Goal: Find specific page/section: Find specific page/section

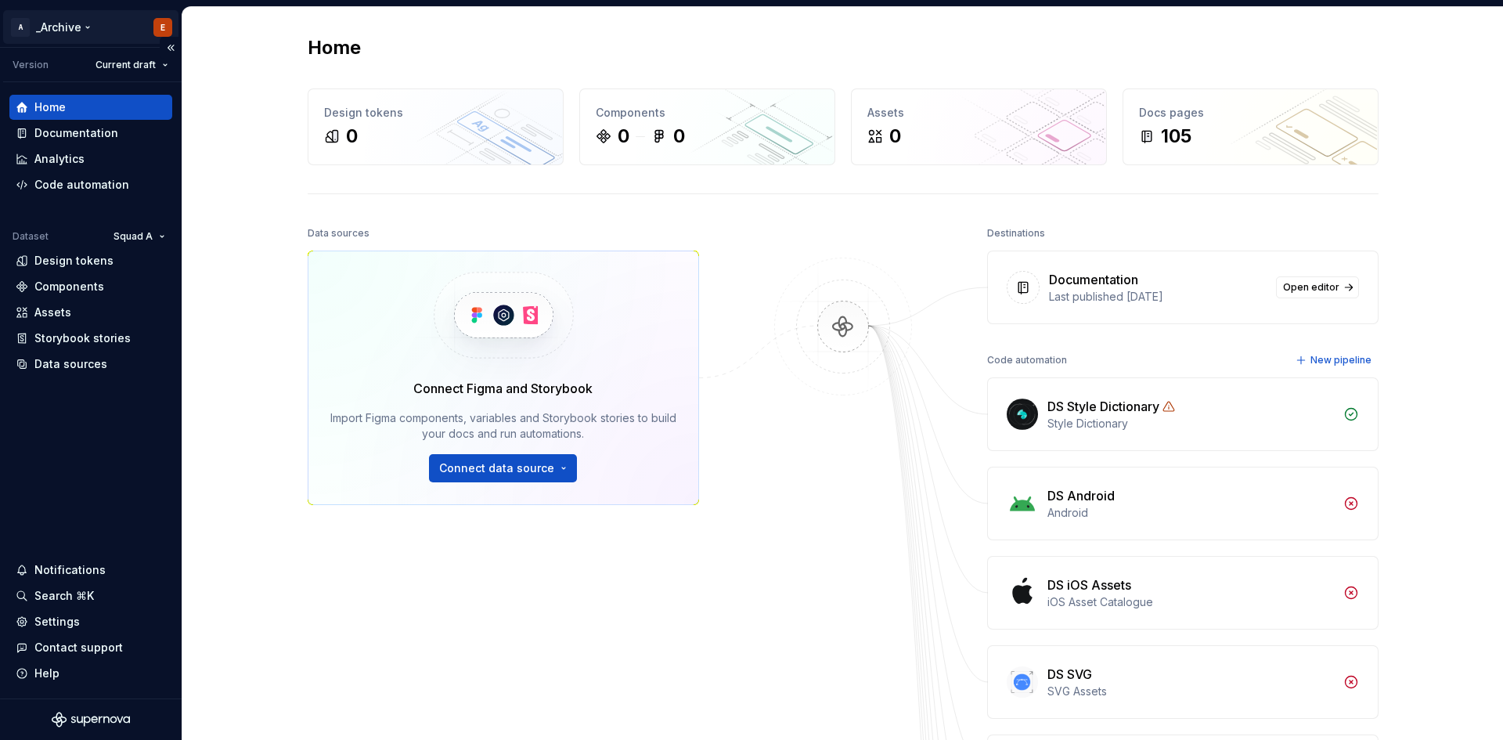
click at [76, 33] on html "A _Archive E Version Current draft Home Documentation Analytics Code automation…" at bounding box center [751, 370] width 1503 height 740
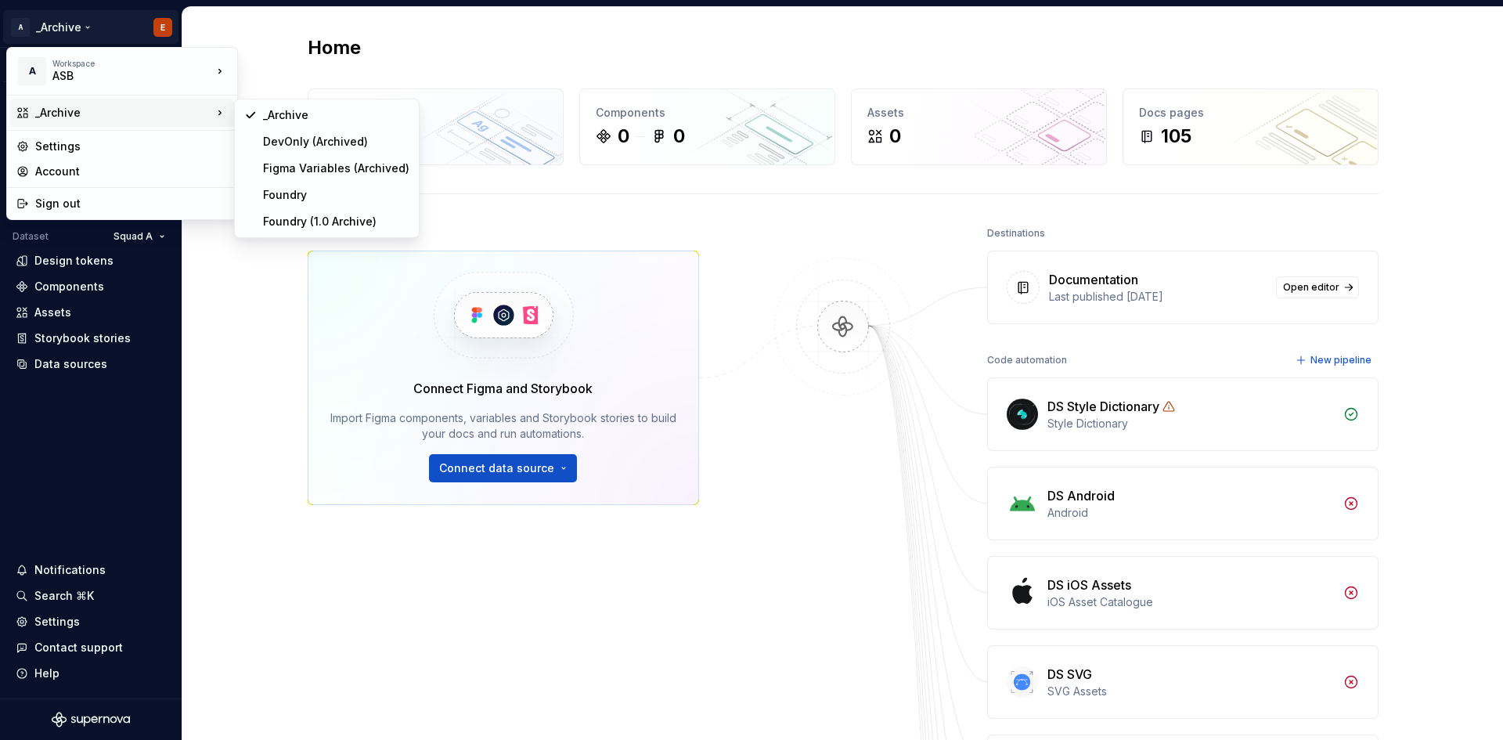
click at [135, 115] on div "_Archive" at bounding box center [123, 113] width 177 height 16
click at [288, 193] on div "Foundry" at bounding box center [336, 195] width 146 height 16
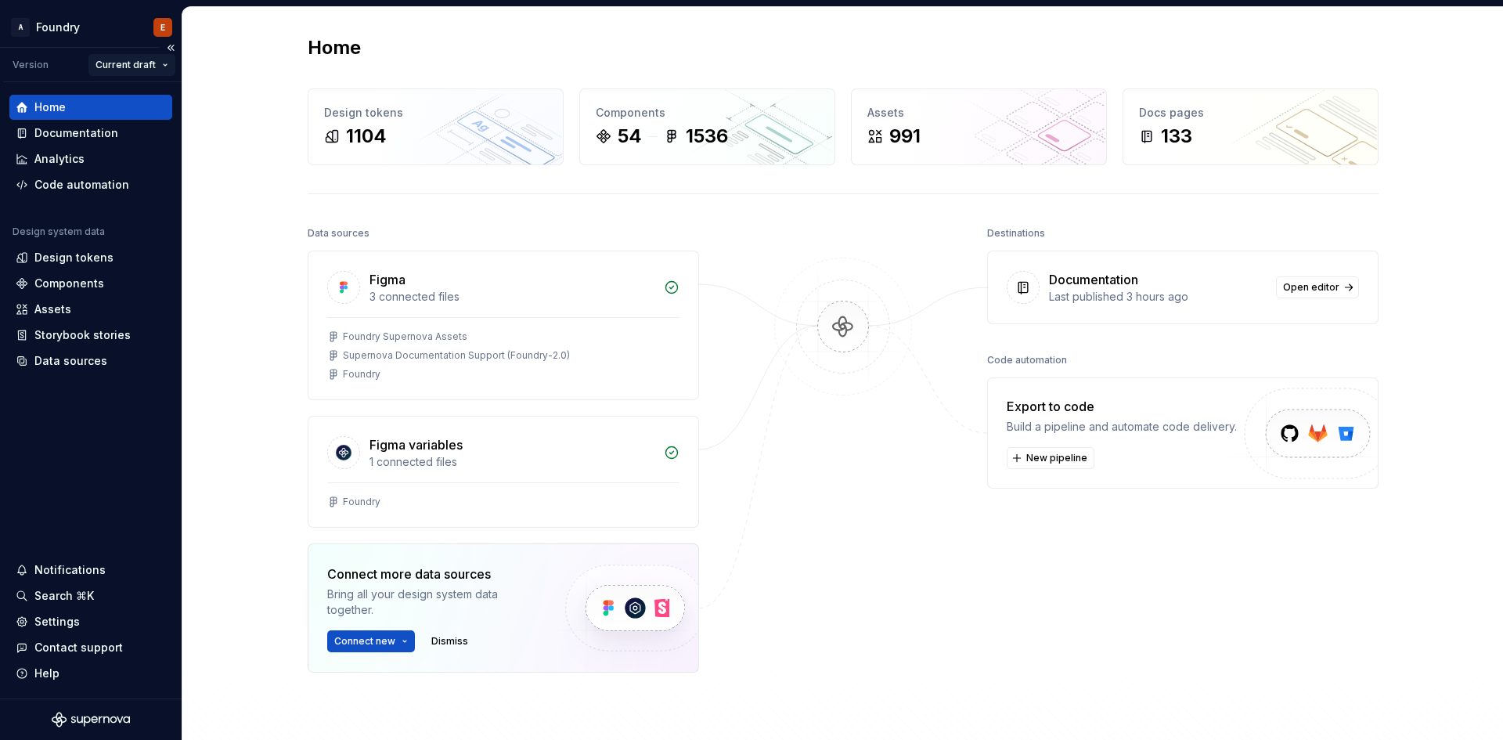
click at [133, 62] on html "A Foundry E Version Current draft Home Documentation Analytics Code automation …" at bounding box center [751, 370] width 1503 height 740
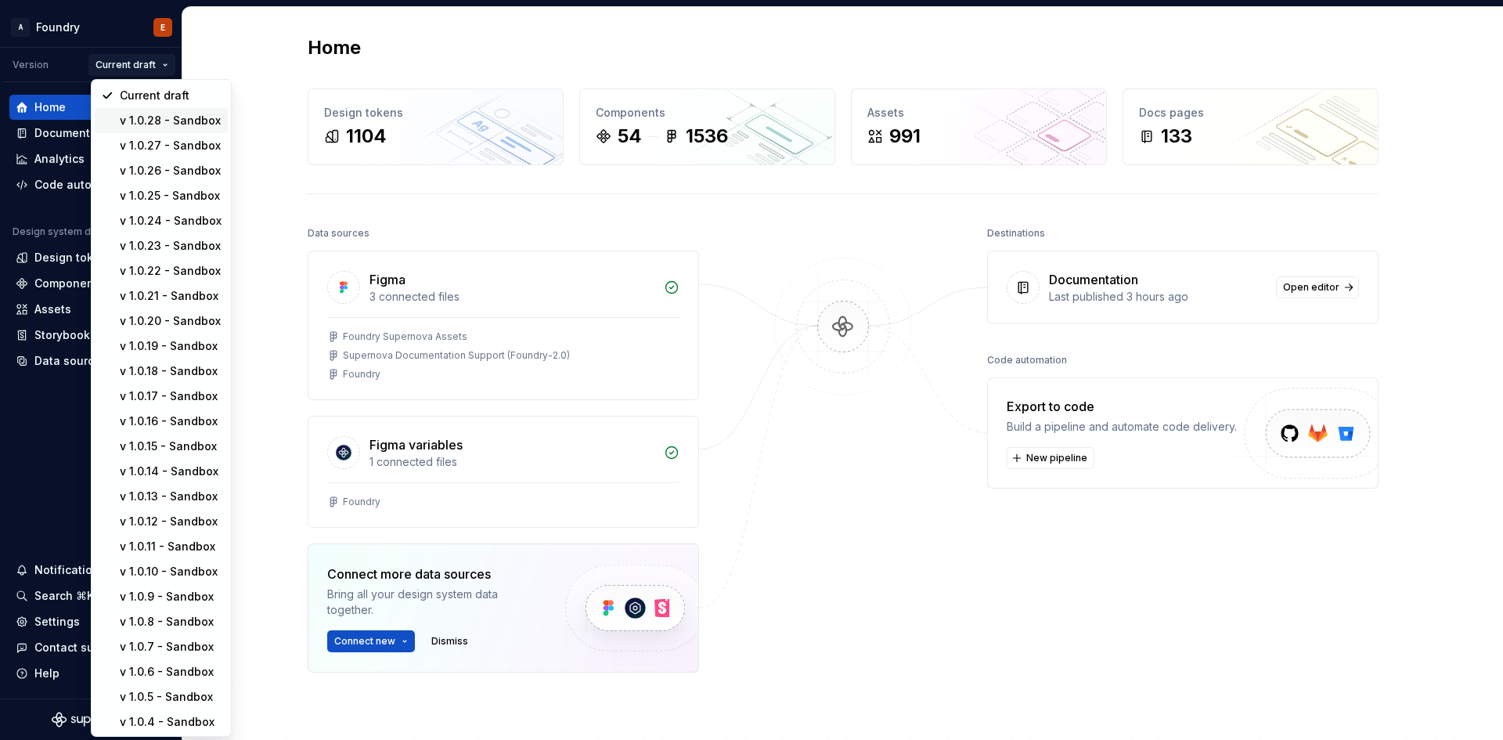
click at [178, 125] on div "v 1.0.28 - Sandbox" at bounding box center [171, 121] width 102 height 16
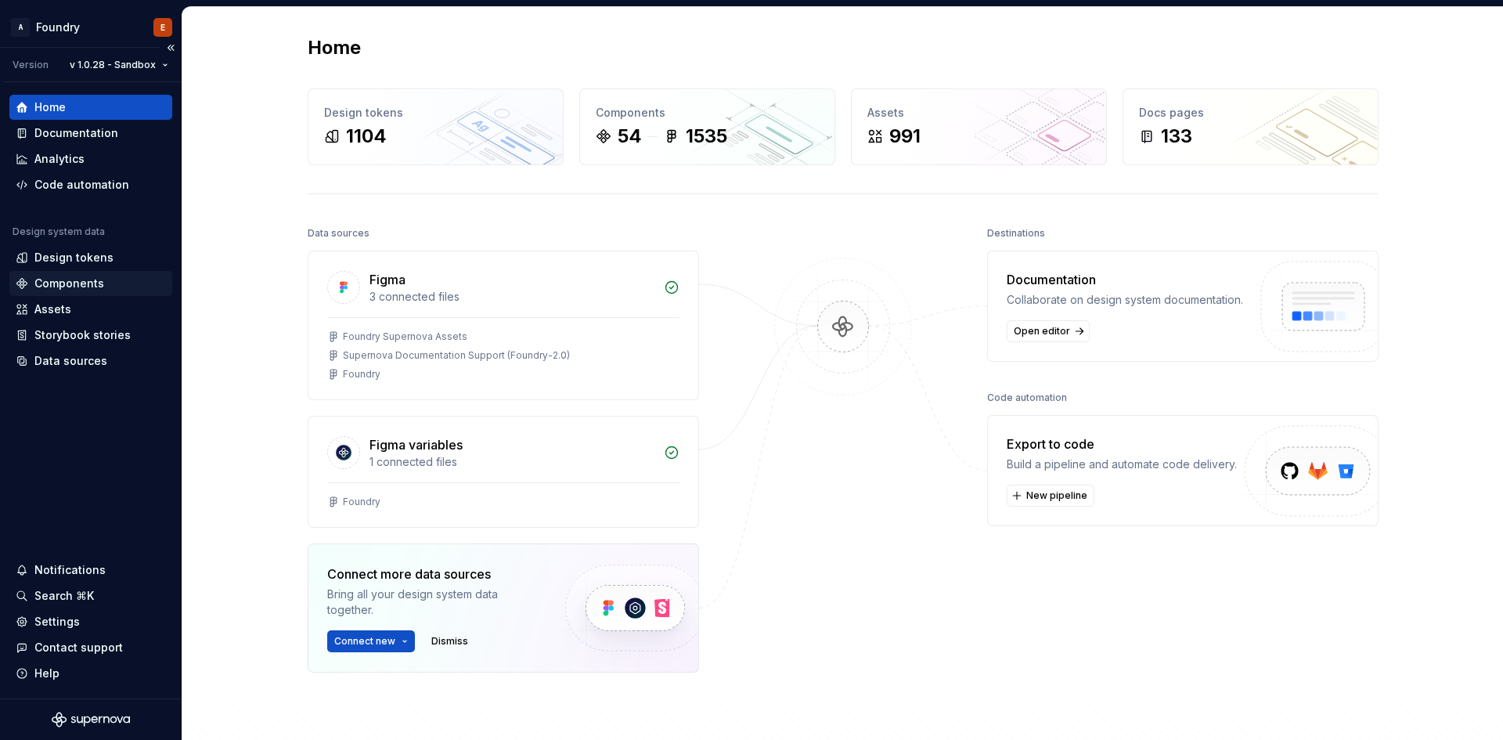
click at [111, 277] on div "Components" at bounding box center [91, 283] width 150 height 16
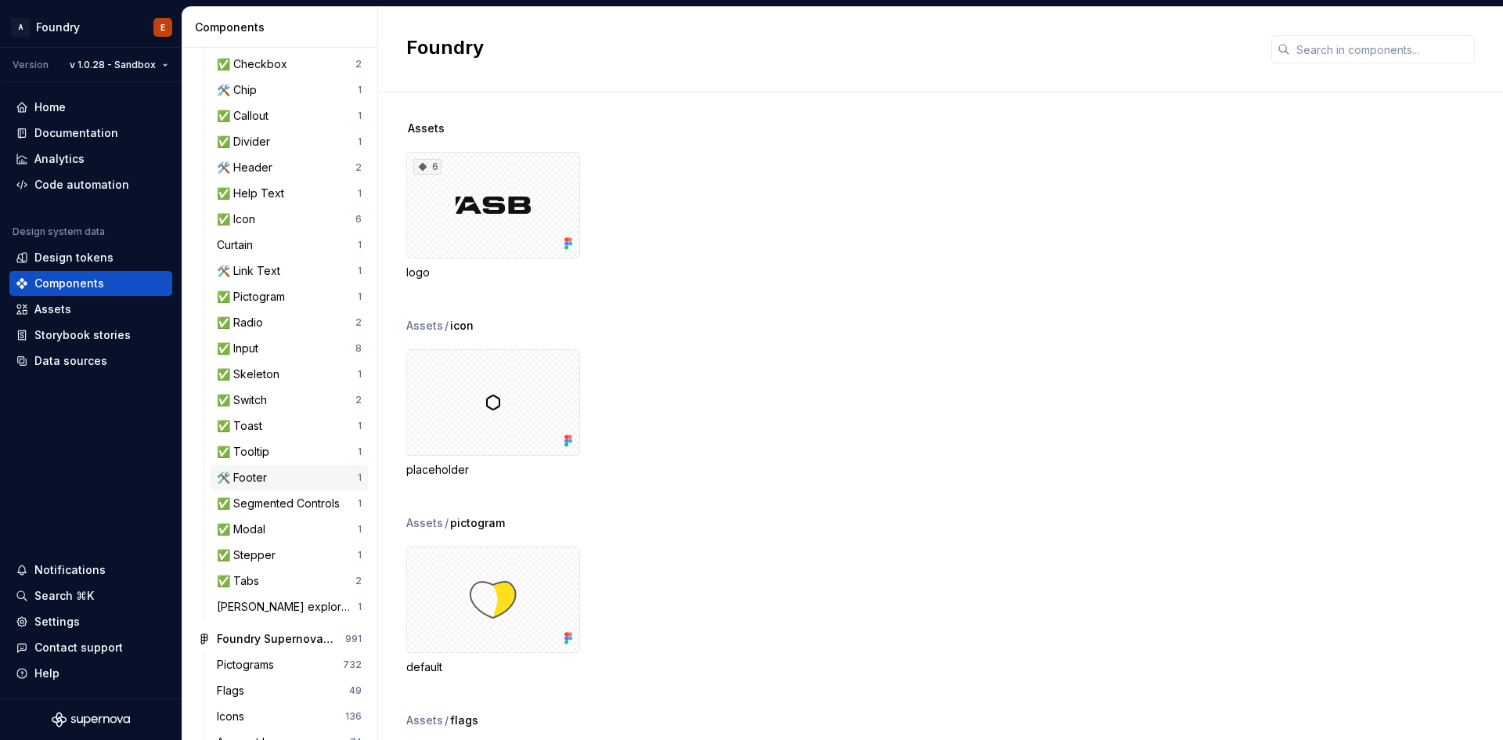
scroll to position [382, 0]
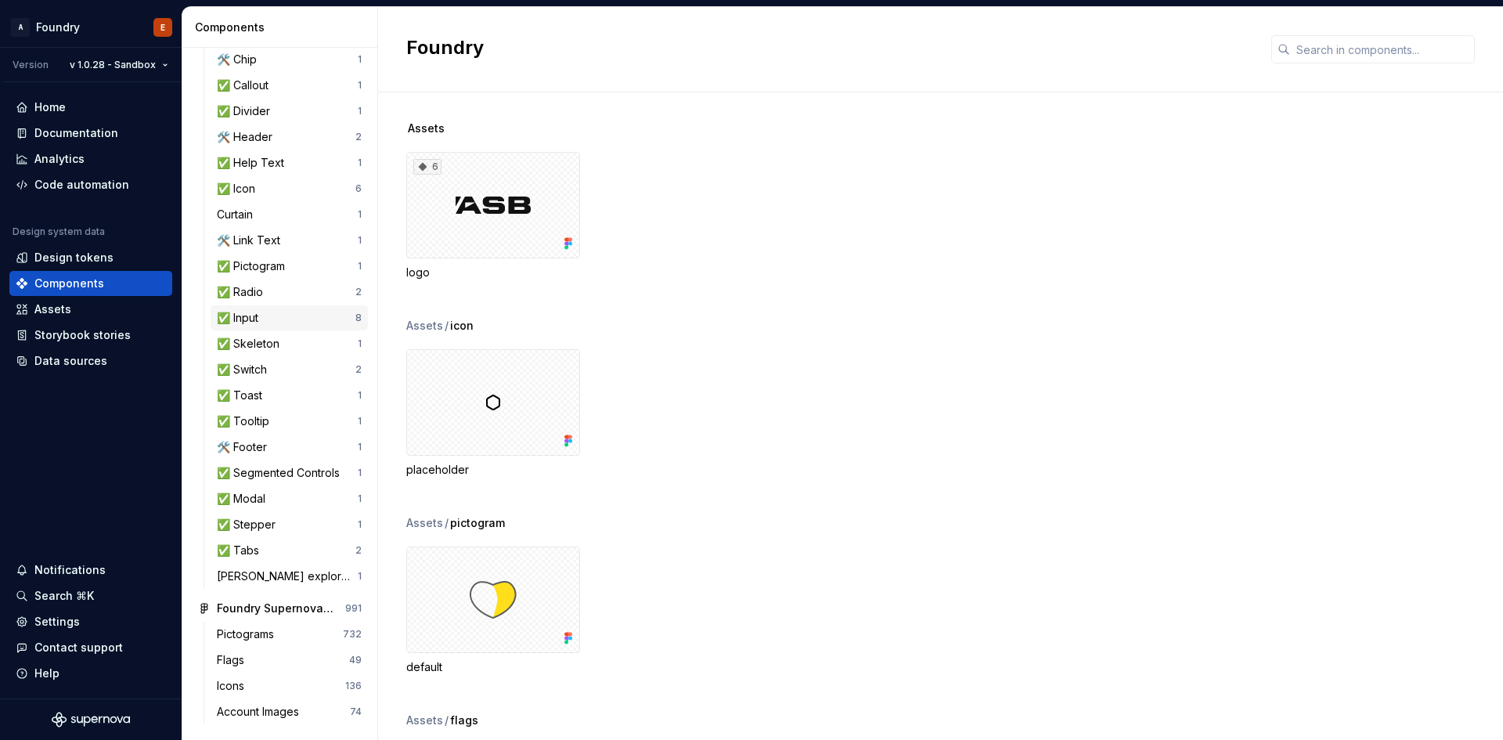
click at [280, 321] on div "✅ Input" at bounding box center [286, 318] width 139 height 16
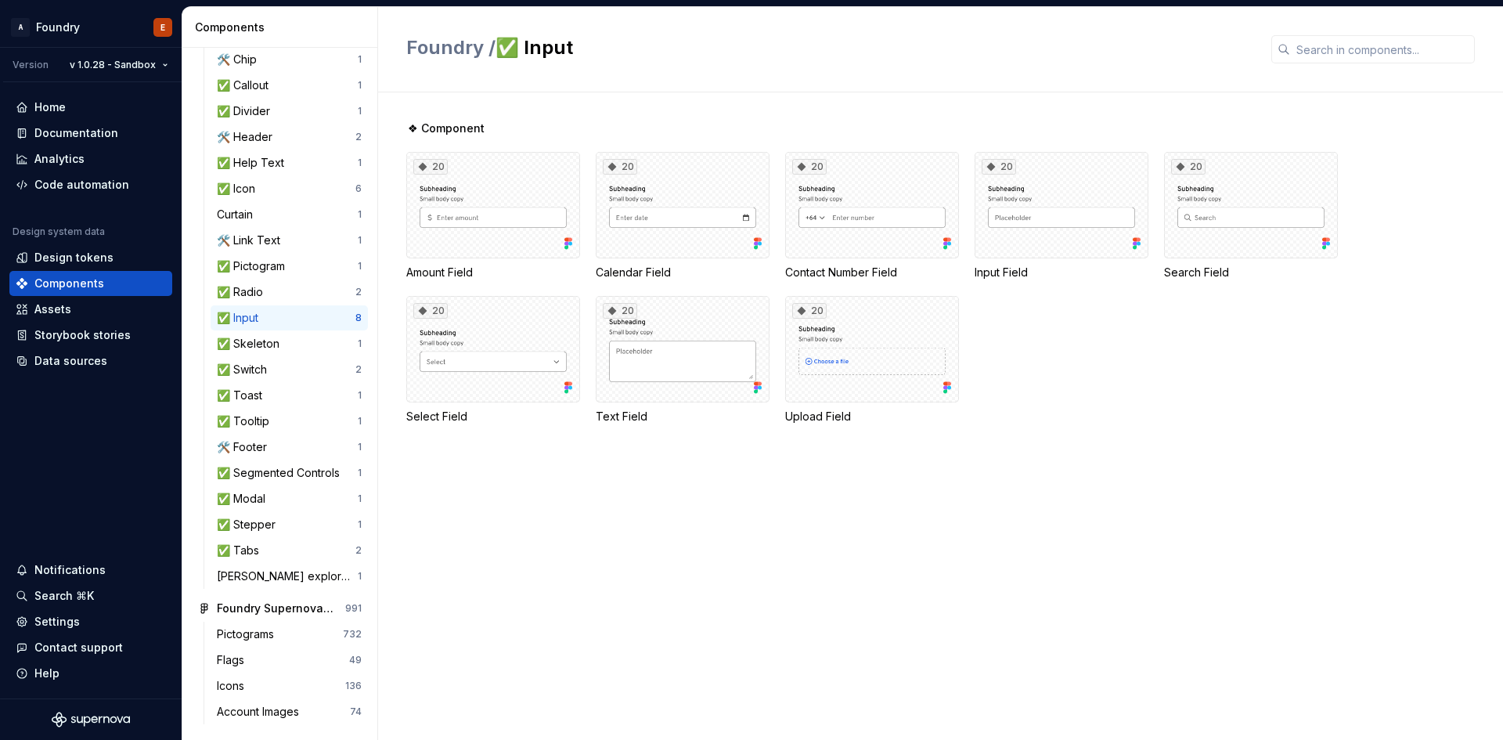
click at [1118, 415] on div "20 Amount Field 20 Calendar Field 20 Contact Number Field 20 Input Field 20 Sea…" at bounding box center [954, 288] width 1096 height 272
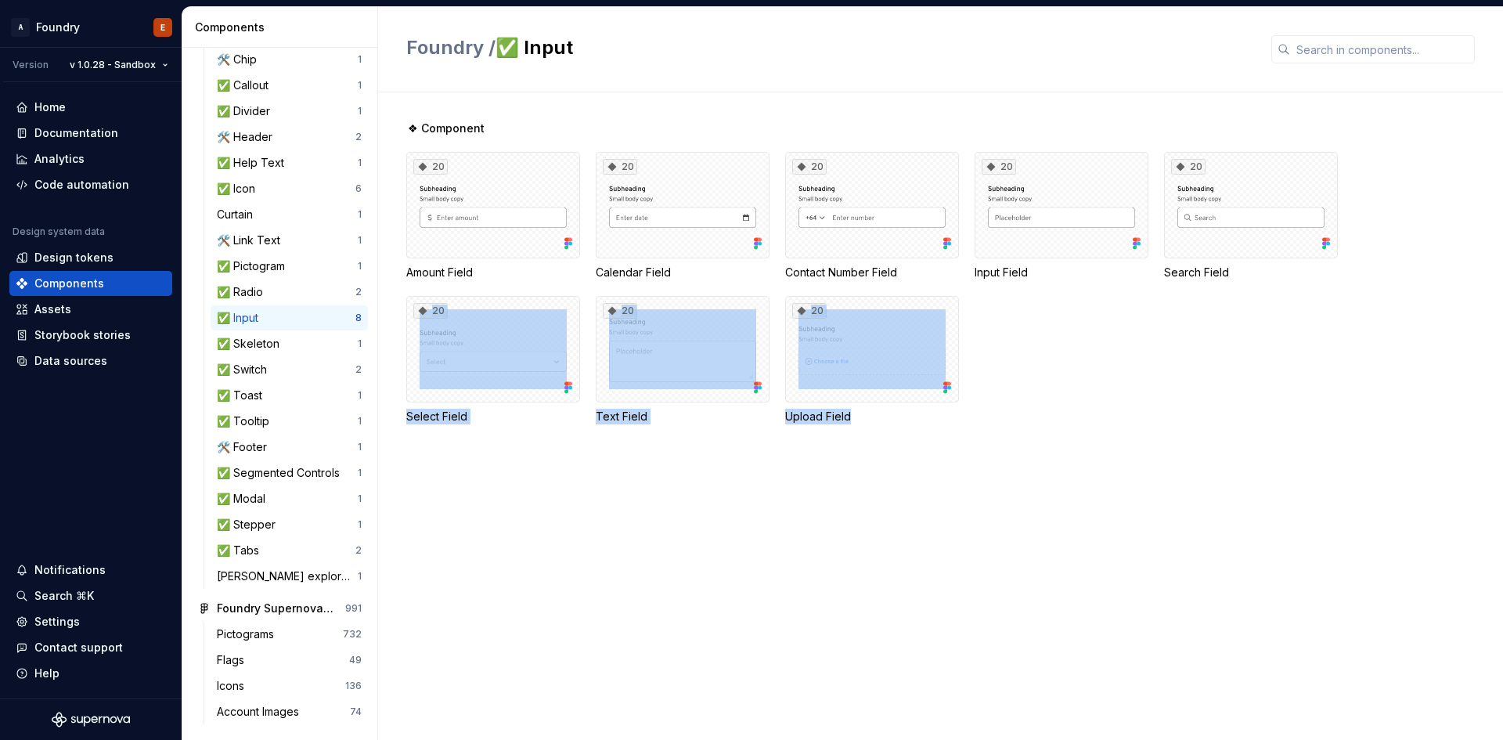
drag, startPoint x: 1125, startPoint y: 519, endPoint x: 1240, endPoint y: 525, distance: 116.0
click at [1240, 525] on div "❖ Component 20 Amount Field 20 Calendar Field 20 Contact Number Field 20 Input …" at bounding box center [954, 415] width 1096 height 647
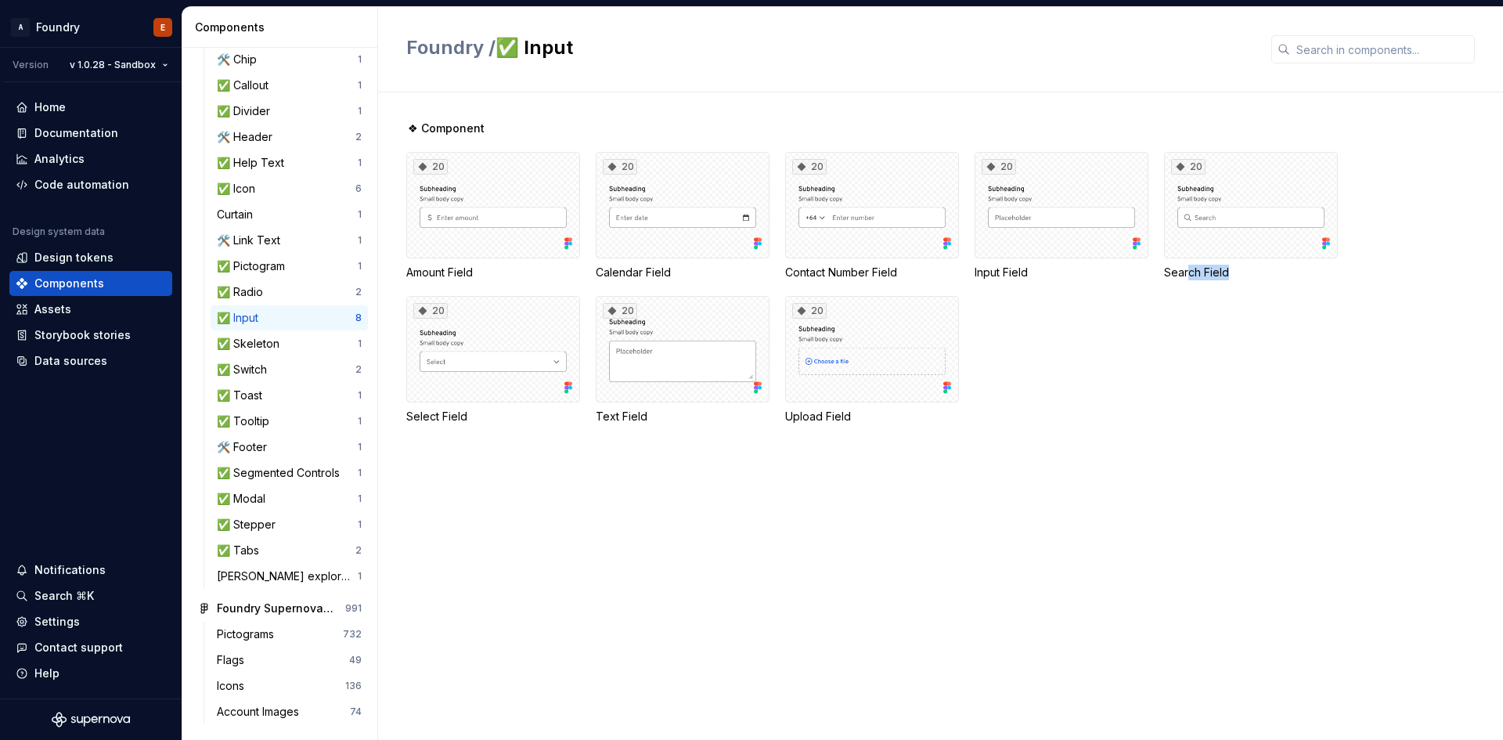
drag, startPoint x: 1330, startPoint y: 541, endPoint x: 1186, endPoint y: 451, distance: 169.1
click at [1186, 451] on div "❖ Component 20 Amount Field 20 Calendar Field 20 Contact Number Field 20 Input …" at bounding box center [954, 415] width 1096 height 647
click at [1186, 451] on div "❖ Component 20 Amount Field 20 Calendar Field 20 Contact Number Field 20 Input …" at bounding box center [954, 291] width 1096 height 341
click at [1043, 546] on div "❖ Component 20 Amount Field 20 Calendar Field 20 Contact Number Field 20 Input …" at bounding box center [954, 415] width 1096 height 647
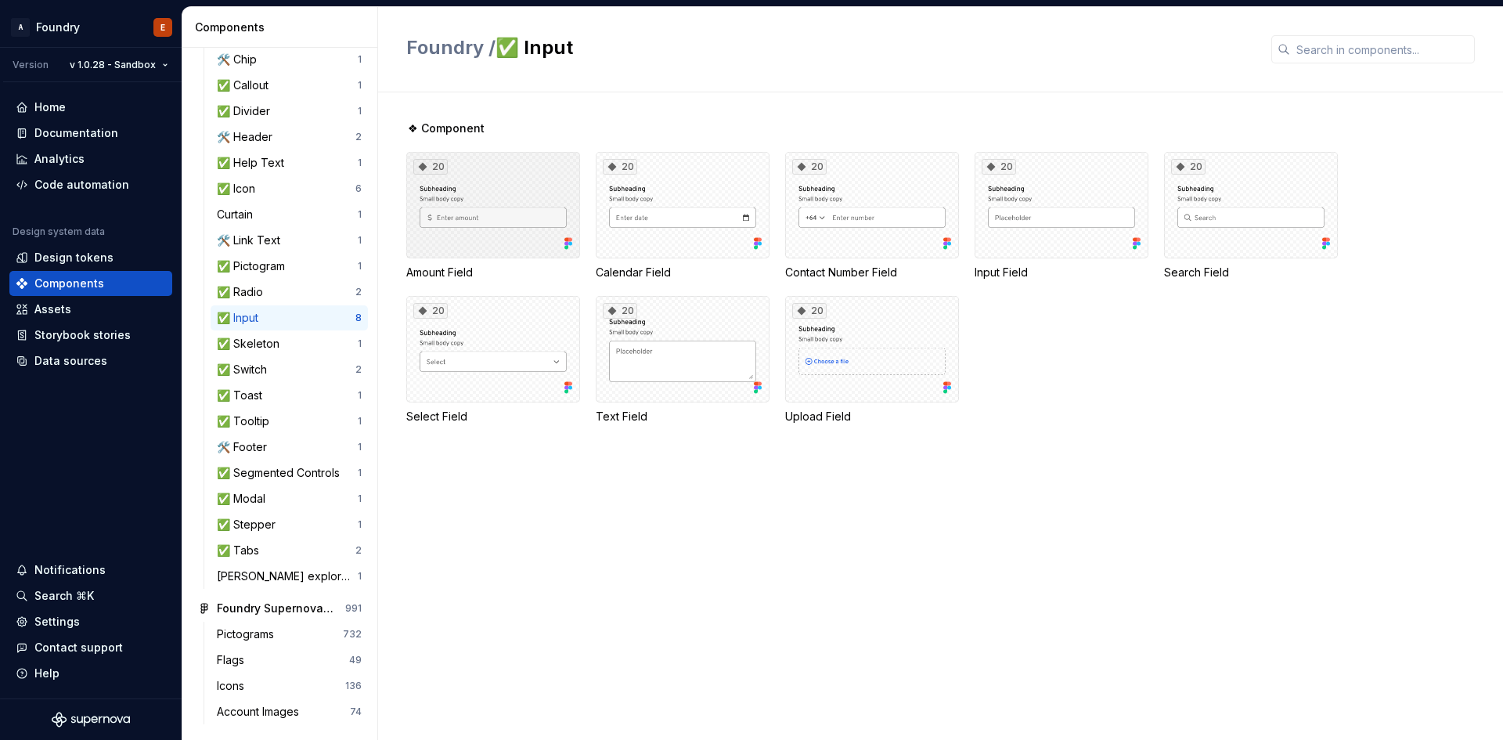
click at [502, 196] on div "20" at bounding box center [493, 205] width 174 height 106
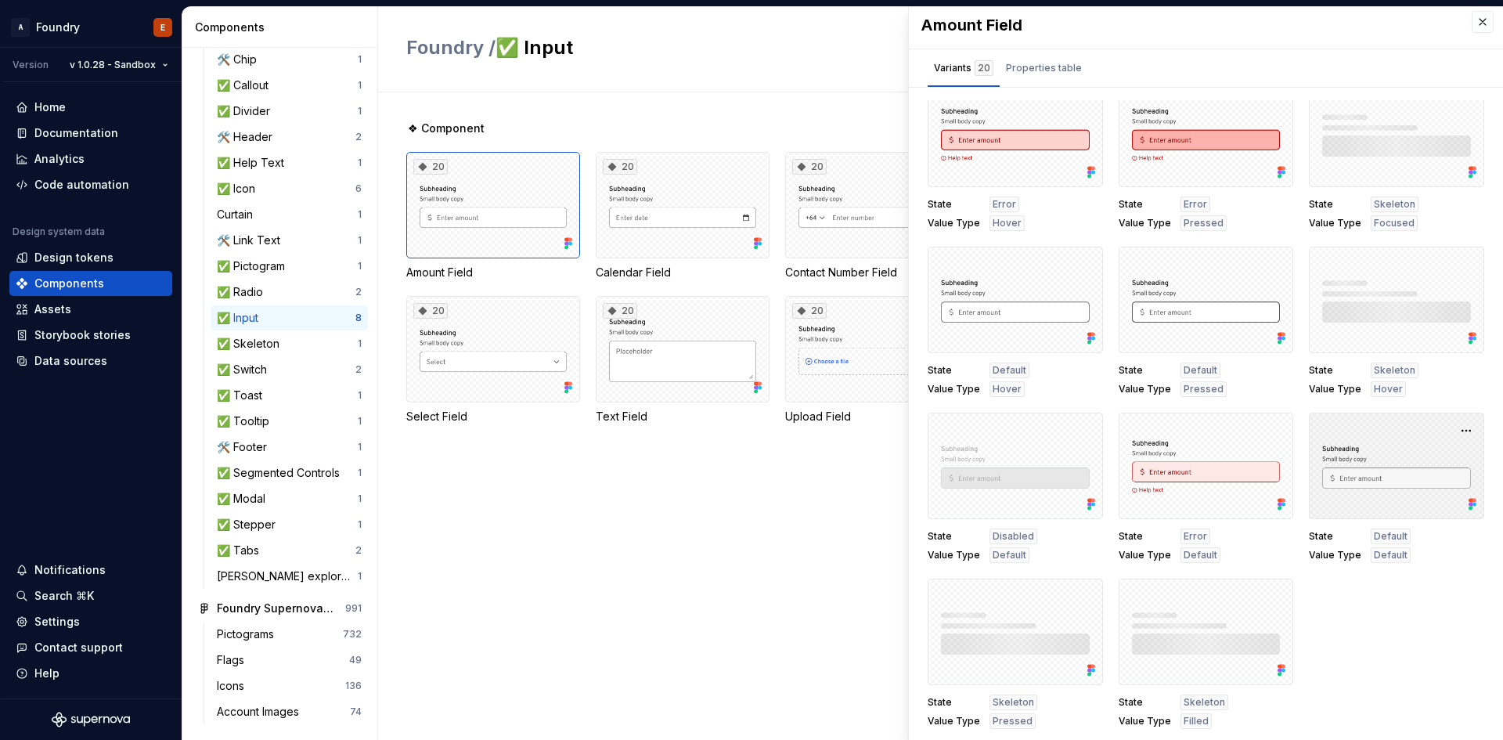
scroll to position [7, 0]
click at [725, 561] on div "❖ Component 20 Amount Field 20 Calendar Field 20 Contact Number Field 20 Input …" at bounding box center [954, 415] width 1096 height 647
click at [1478, 20] on button "button" at bounding box center [1482, 20] width 22 height 22
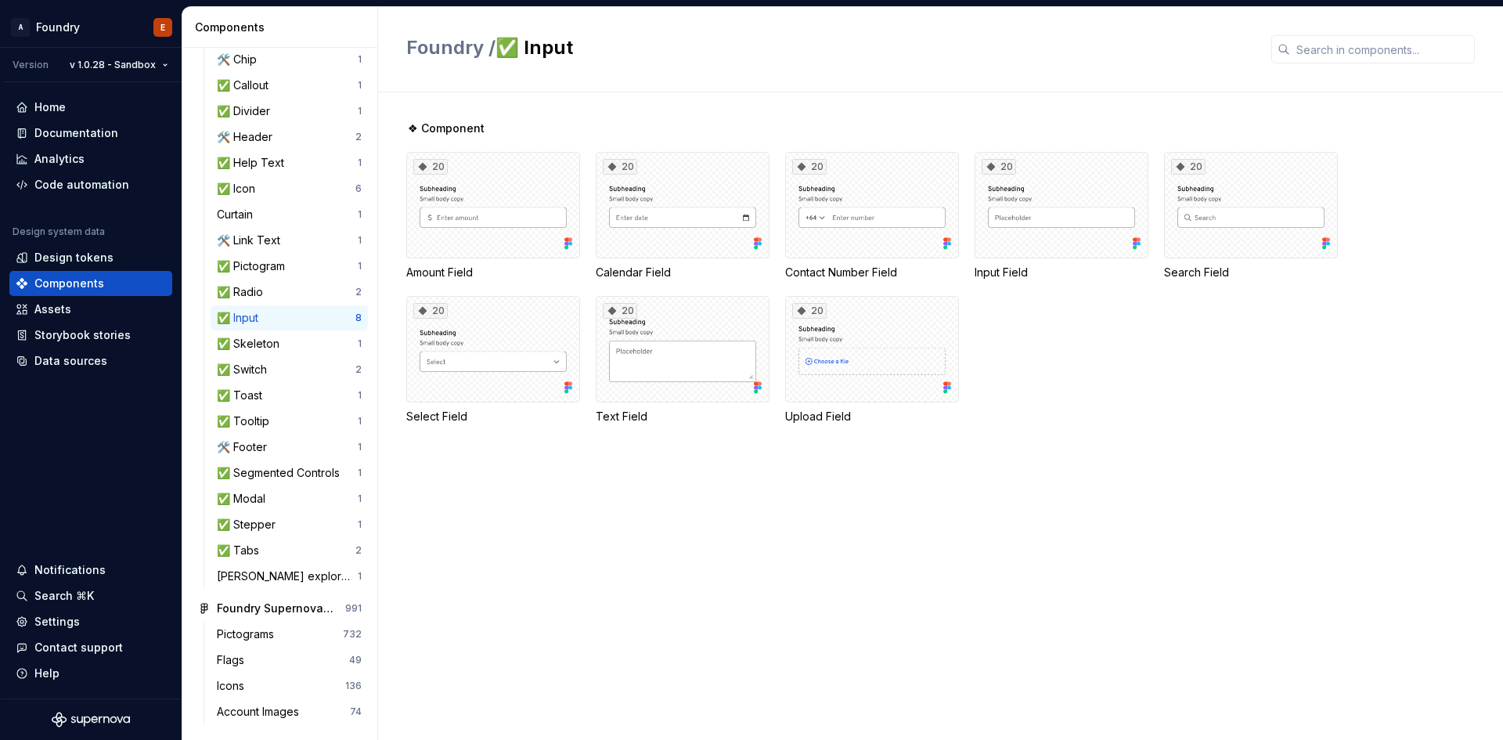
click at [920, 574] on div "❖ Component 20 Amount Field 20 Calendar Field 20 Contact Number Field 20 Input …" at bounding box center [954, 415] width 1096 height 647
click at [849, 538] on div "❖ Component 20 Amount Field 20 Calendar Field 20 Contact Number Field 20 Input …" at bounding box center [954, 415] width 1096 height 647
click at [1217, 466] on div "❖ Component 20 Amount Field 20 Calendar Field 20 Contact Number Field 20 Input …" at bounding box center [954, 415] width 1096 height 647
click at [1217, 467] on div "❖ Component 20 Amount Field 20 Calendar Field 20 Contact Number Field 20 Input …" at bounding box center [954, 415] width 1096 height 647
